Goal: Task Accomplishment & Management: Use online tool/utility

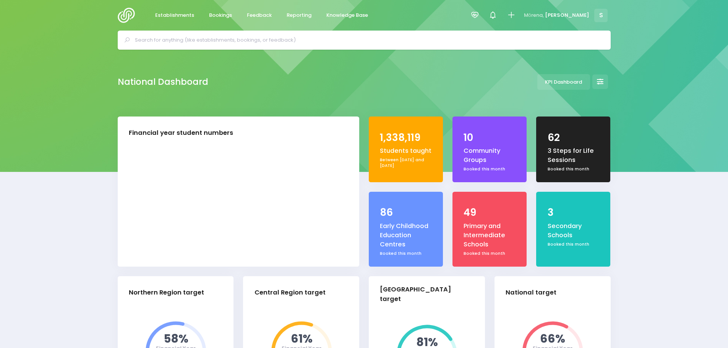
select select "5"
click at [258, 15] on span "Feedback" at bounding box center [259, 15] width 25 height 8
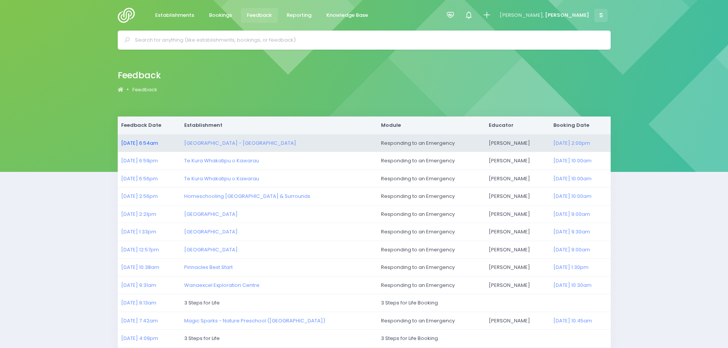
click at [139, 139] on link "30/09/2025 6:54am" at bounding box center [139, 142] width 37 height 7
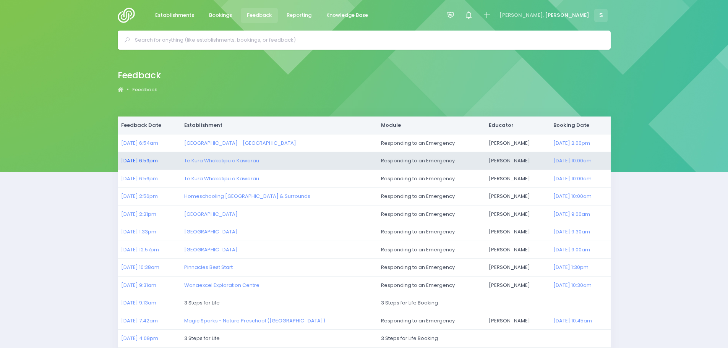
click at [140, 158] on link "29/09/2025 6:59pm" at bounding box center [139, 160] width 37 height 7
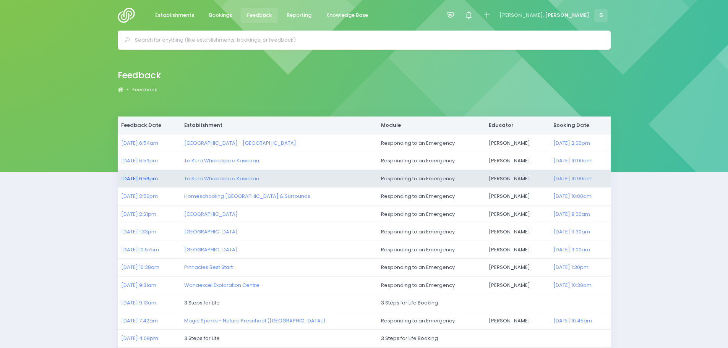
click at [132, 178] on link "29/09/2025 6:56pm" at bounding box center [139, 178] width 37 height 7
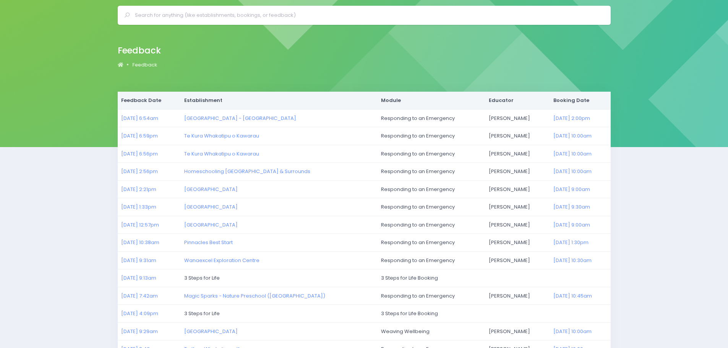
scroll to position [38, 0]
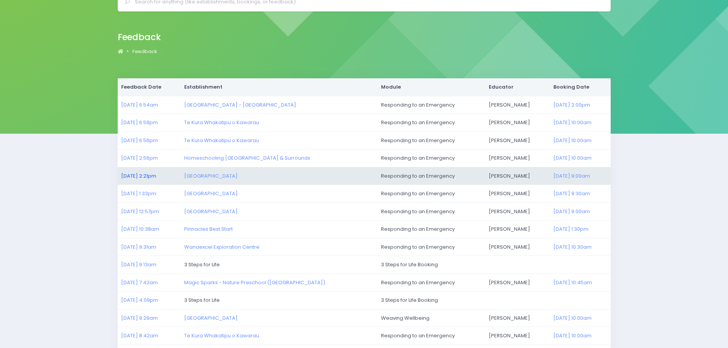
click at [146, 177] on link "29/09/2025 2:21pm" at bounding box center [138, 175] width 35 height 7
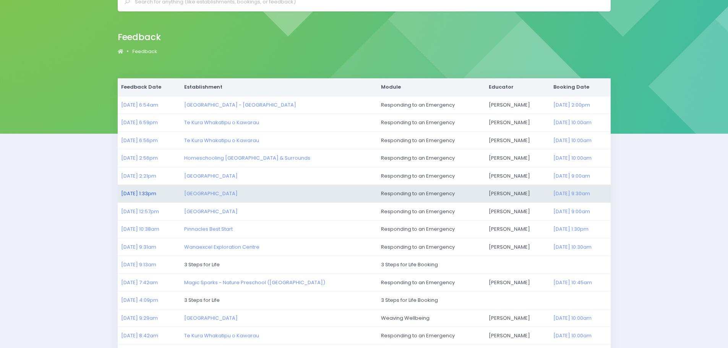
click at [124, 193] on link "29/09/2025 1:33pm" at bounding box center [138, 193] width 35 height 7
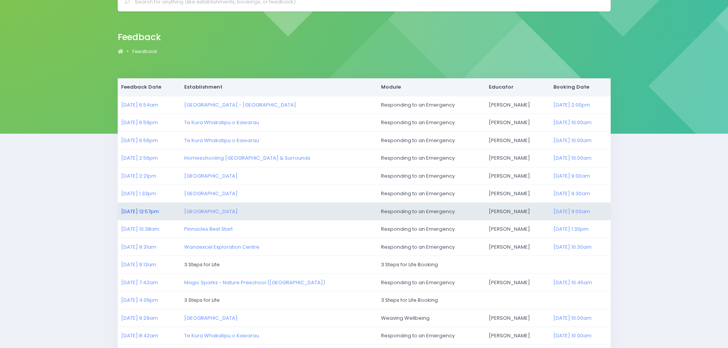
click at [142, 211] on link "29/09/2025 12:57pm" at bounding box center [140, 211] width 38 height 7
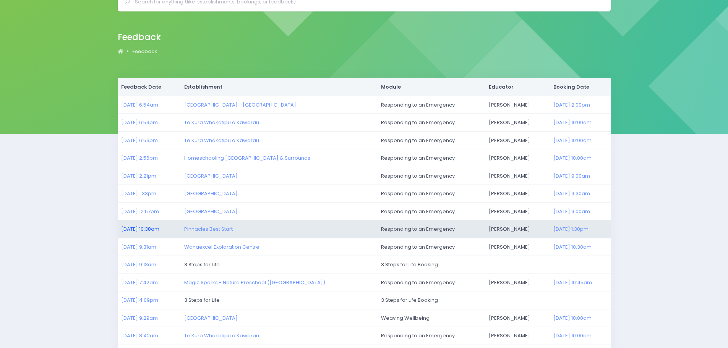
click at [143, 227] on link "29/09/2025 10:38am" at bounding box center [140, 228] width 38 height 7
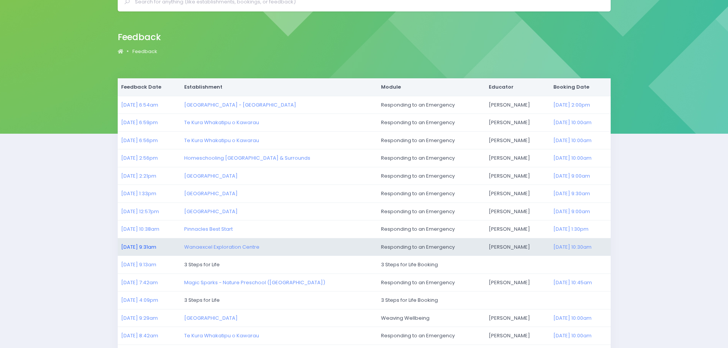
click at [131, 247] on link "29/09/2025 9:31am" at bounding box center [138, 246] width 35 height 7
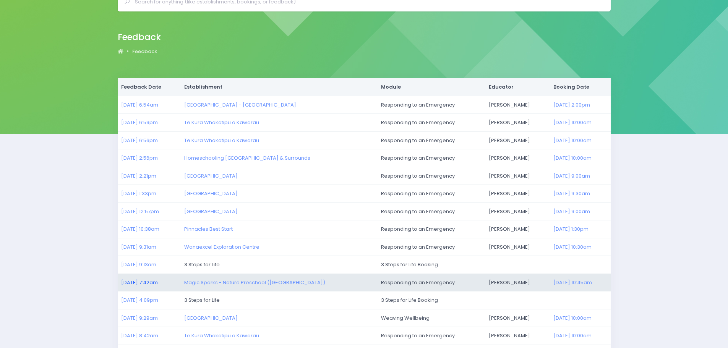
click at [142, 282] on link "29/09/2025 7:42am" at bounding box center [139, 282] width 37 height 7
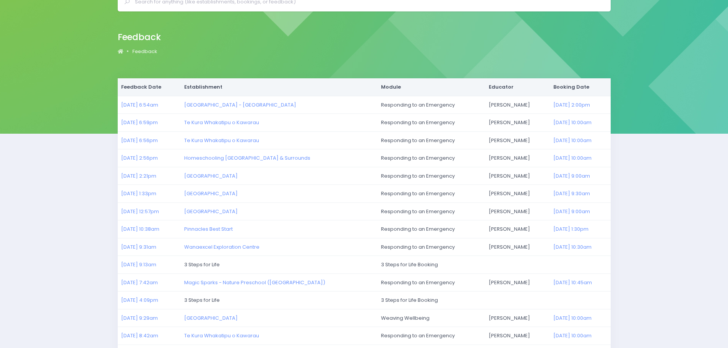
scroll to position [0, 0]
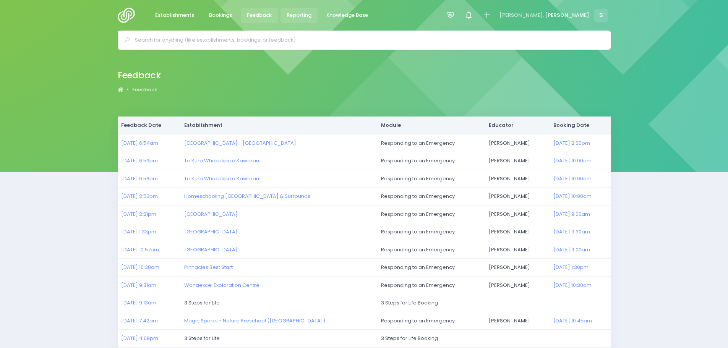
click at [290, 14] on span "Reporting" at bounding box center [299, 15] width 25 height 8
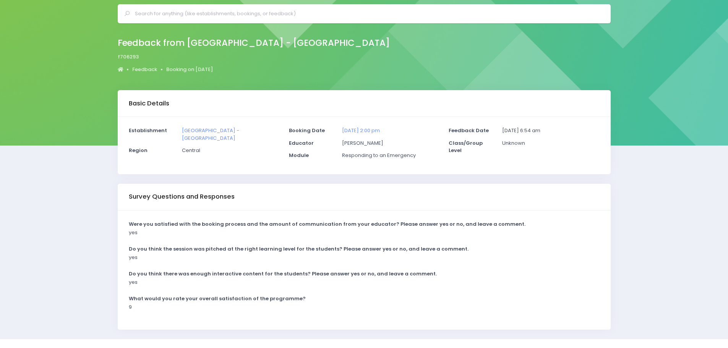
scroll to position [42, 0]
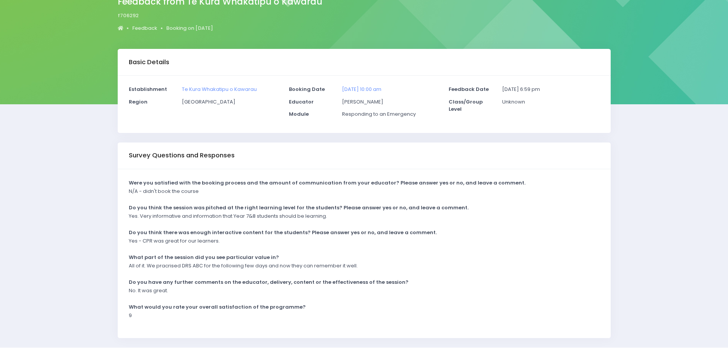
scroll to position [76, 0]
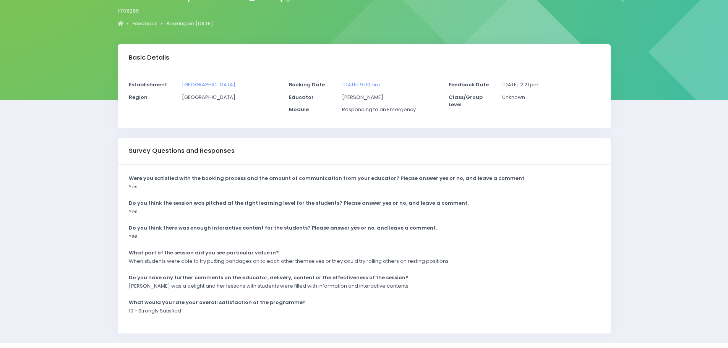
scroll to position [92, 0]
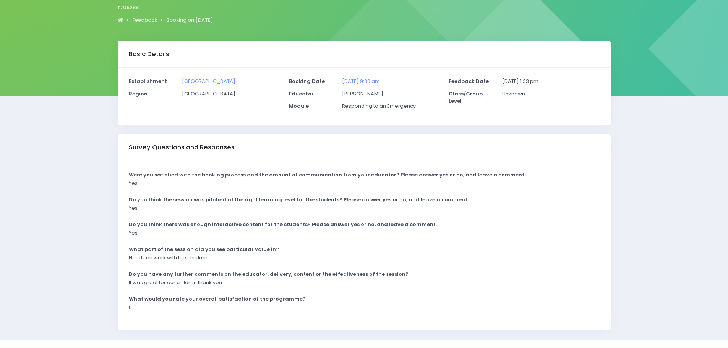
scroll to position [76, 0]
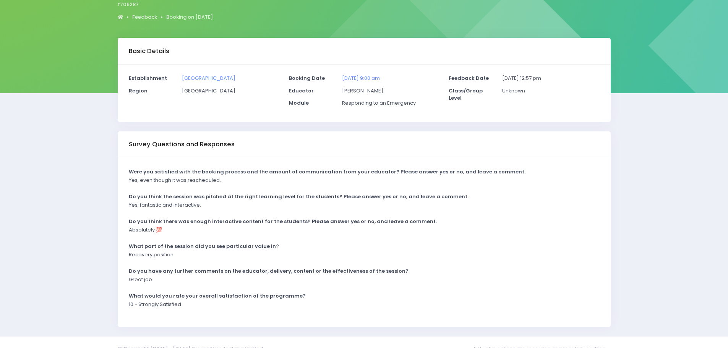
scroll to position [92, 0]
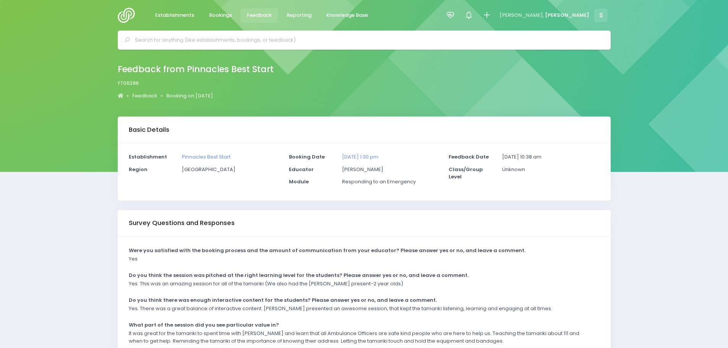
scroll to position [76, 0]
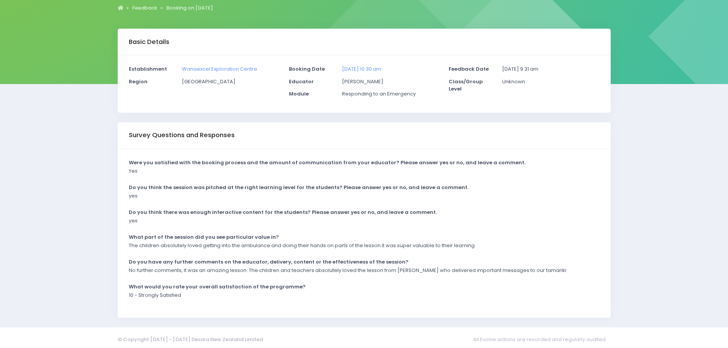
scroll to position [92, 0]
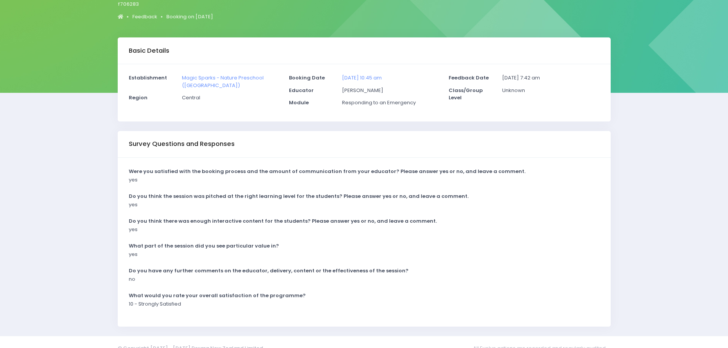
scroll to position [92, 0]
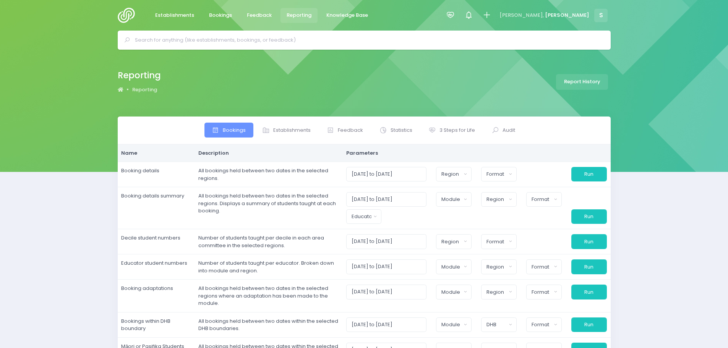
select select
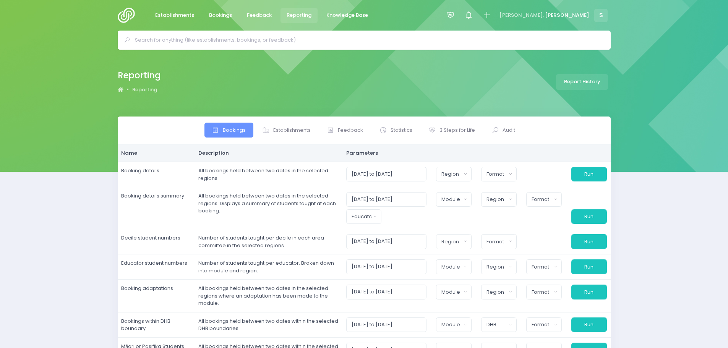
select select
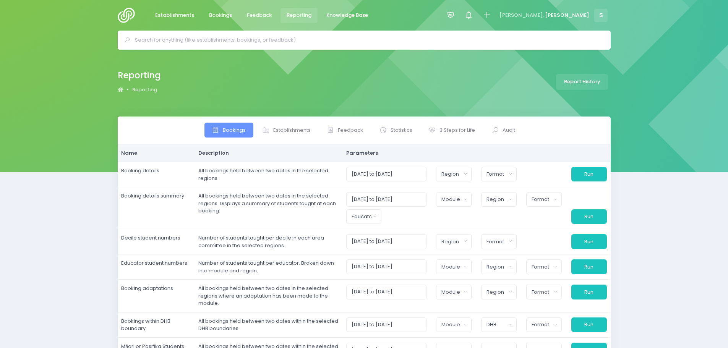
select select
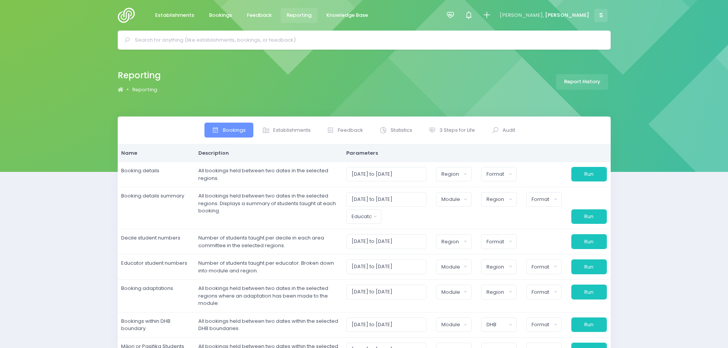
select select
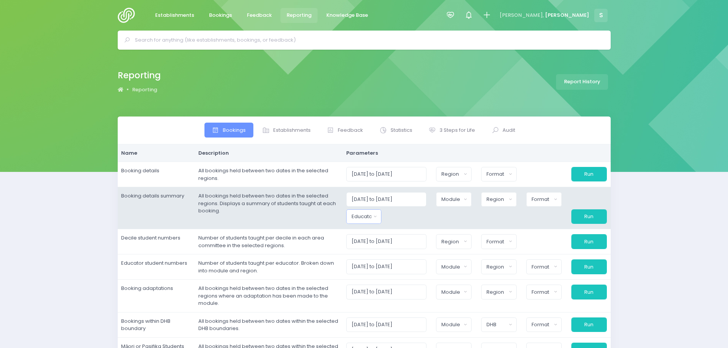
click at [368, 217] on div "Educator" at bounding box center [361, 217] width 20 height 8
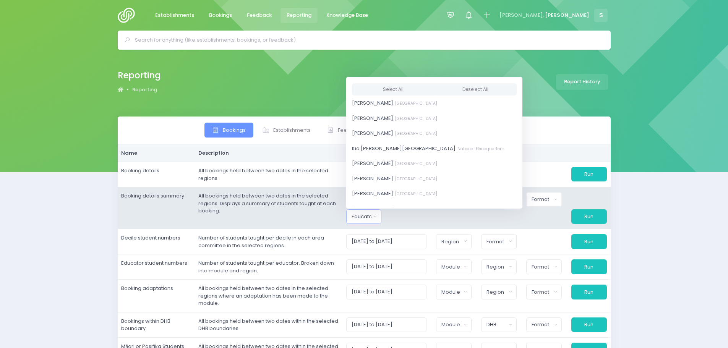
scroll to position [420, 0]
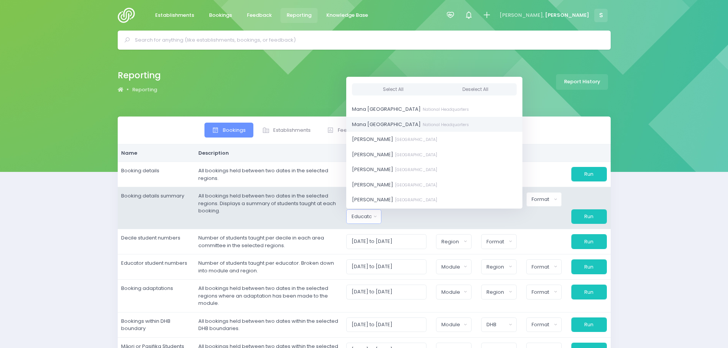
click at [392, 128] on span "[GEOGRAPHIC_DATA]" at bounding box center [410, 124] width 117 height 8
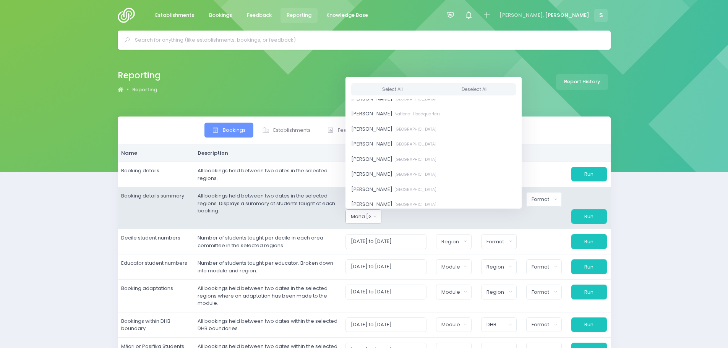
scroll to position [191, 0]
click at [392, 128] on small "National Headquarters" at bounding box center [416, 128] width 48 height 6
select select "411329"
click at [385, 109] on span "Sasha Frame [GEOGRAPHIC_DATA]" at bounding box center [394, 108] width 85 height 8
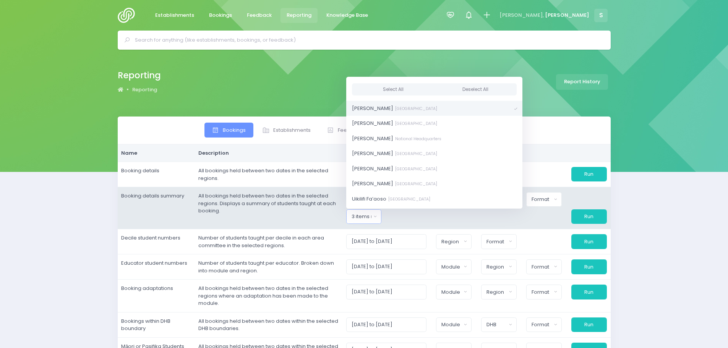
click at [406, 220] on div at bounding box center [408, 216] width 45 height 15
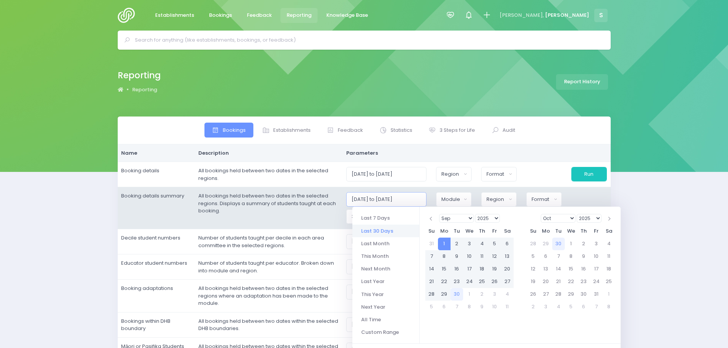
click at [384, 199] on input "[DATE] to [DATE]" at bounding box center [386, 199] width 81 height 15
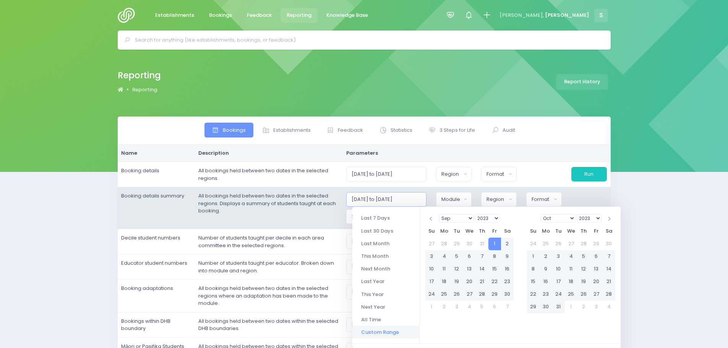
click at [407, 197] on input "[DATE] to [DATE]" at bounding box center [386, 199] width 81 height 15
type input "[DATE] to [DATE]"
click at [325, 207] on td "All bookings held between two dates in the selected regions. Displays a summary…" at bounding box center [268, 208] width 148 height 42
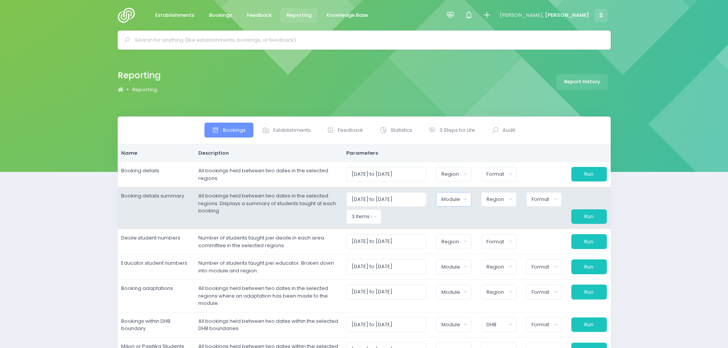
click at [466, 198] on button "Module" at bounding box center [454, 199] width 36 height 15
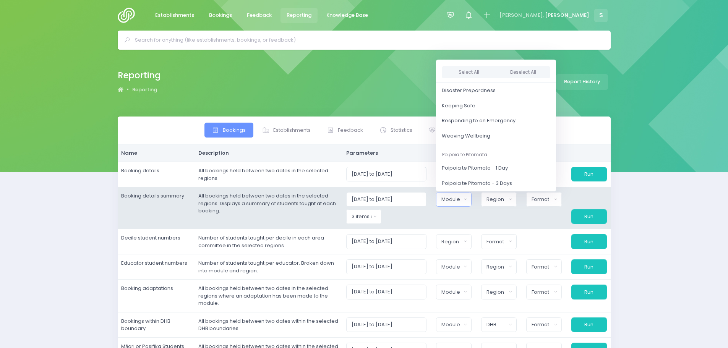
scroll to position [76, 0]
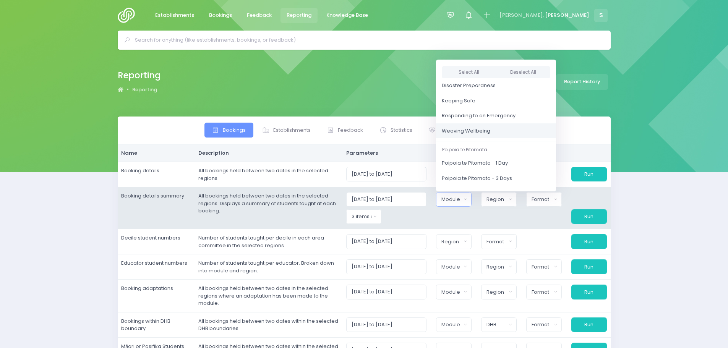
click at [469, 133] on span "Weaving Wellbeing" at bounding box center [466, 131] width 49 height 8
select select "Weaving Wellbeing"
click at [502, 201] on div "Region" at bounding box center [496, 200] width 20 height 8
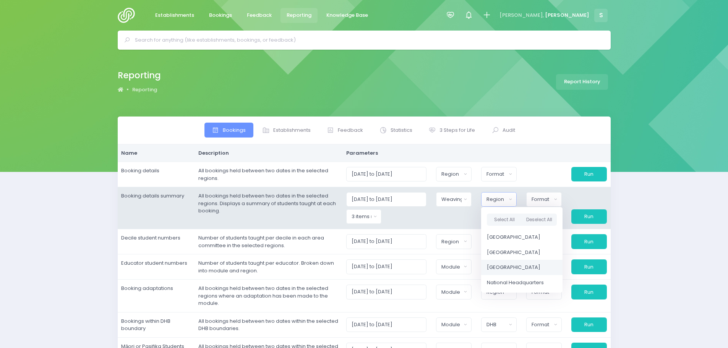
click at [511, 267] on span "[GEOGRAPHIC_DATA]" at bounding box center [513, 268] width 53 height 8
select select "[GEOGRAPHIC_DATA]"
click at [541, 199] on div "Format" at bounding box center [540, 200] width 21 height 8
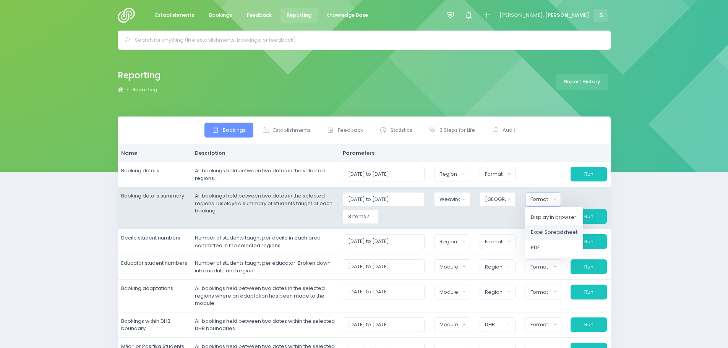
click at [555, 230] on span "Excel Spreadsheet" at bounding box center [554, 232] width 47 height 8
select select "excel"
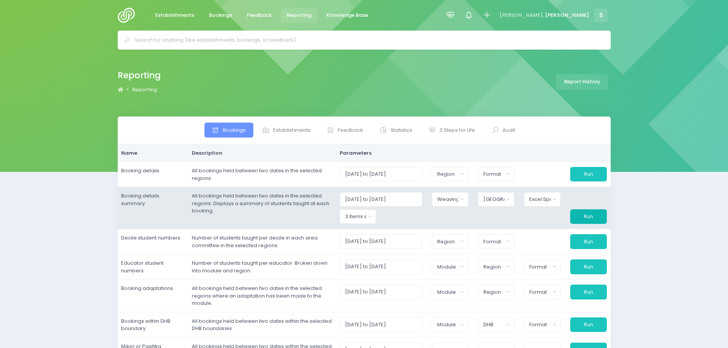
click at [591, 216] on button "Run" at bounding box center [588, 216] width 37 height 15
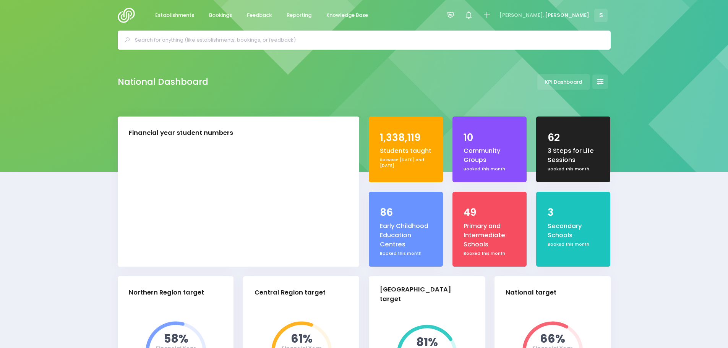
select select "5"
